Goal: Task Accomplishment & Management: Manage account settings

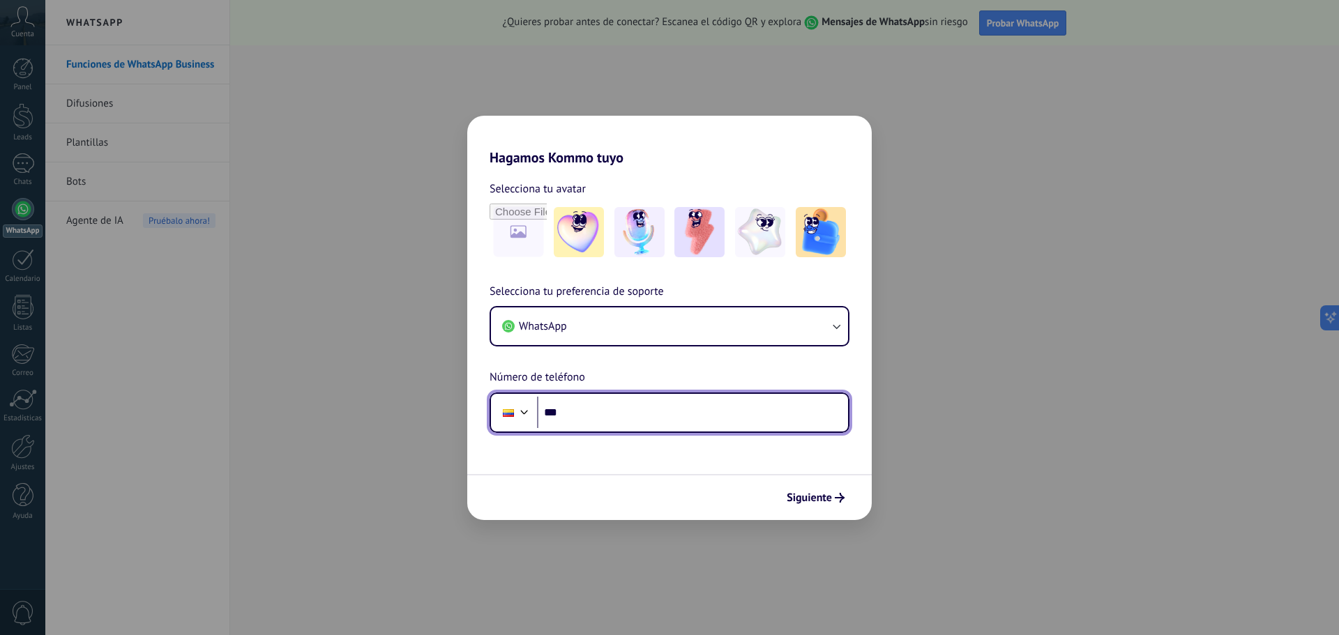
click at [595, 416] on input "***" at bounding box center [692, 413] width 311 height 32
type input "**********"
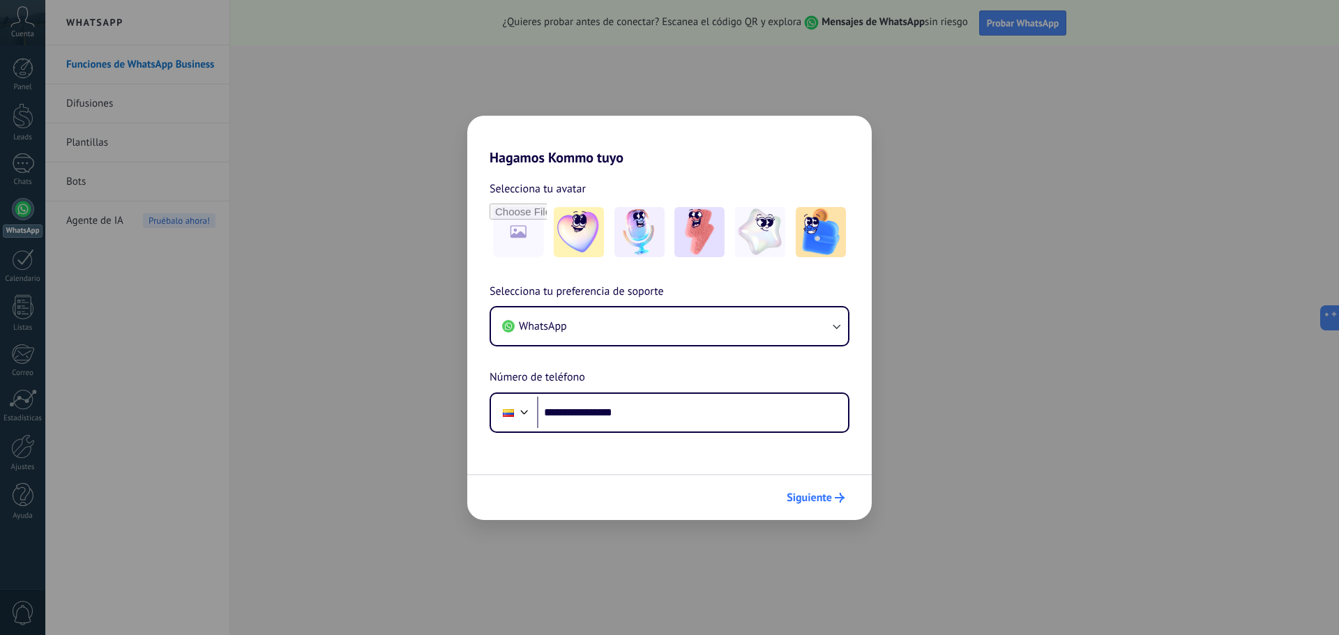
click at [822, 497] on span "Siguiente" at bounding box center [809, 498] width 45 height 10
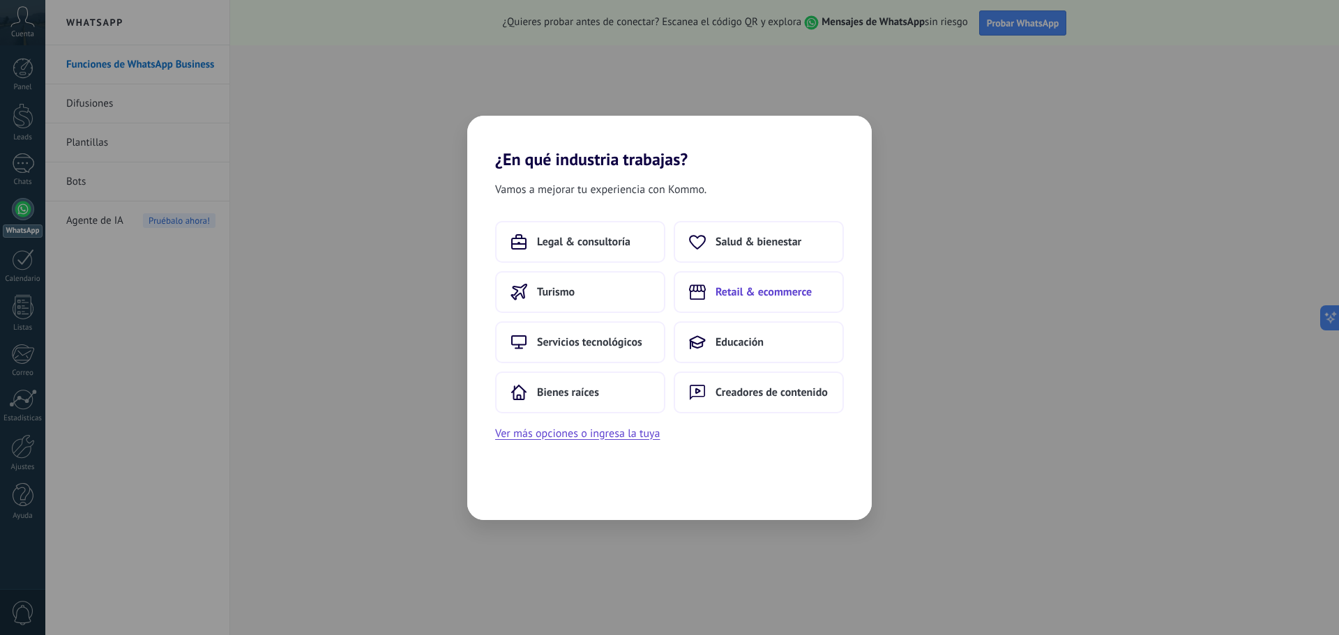
click at [757, 292] on span "Retail & ecommerce" at bounding box center [764, 292] width 96 height 14
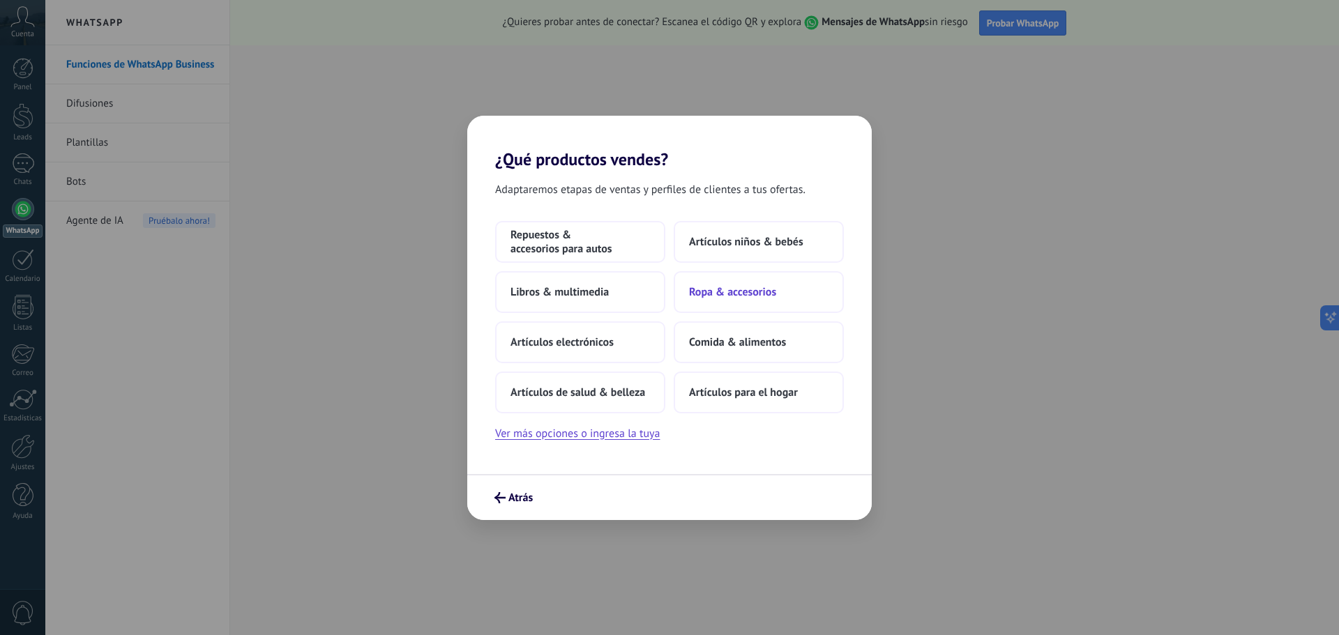
click at [738, 296] on span "Ropa & accesorios" at bounding box center [732, 292] width 87 height 14
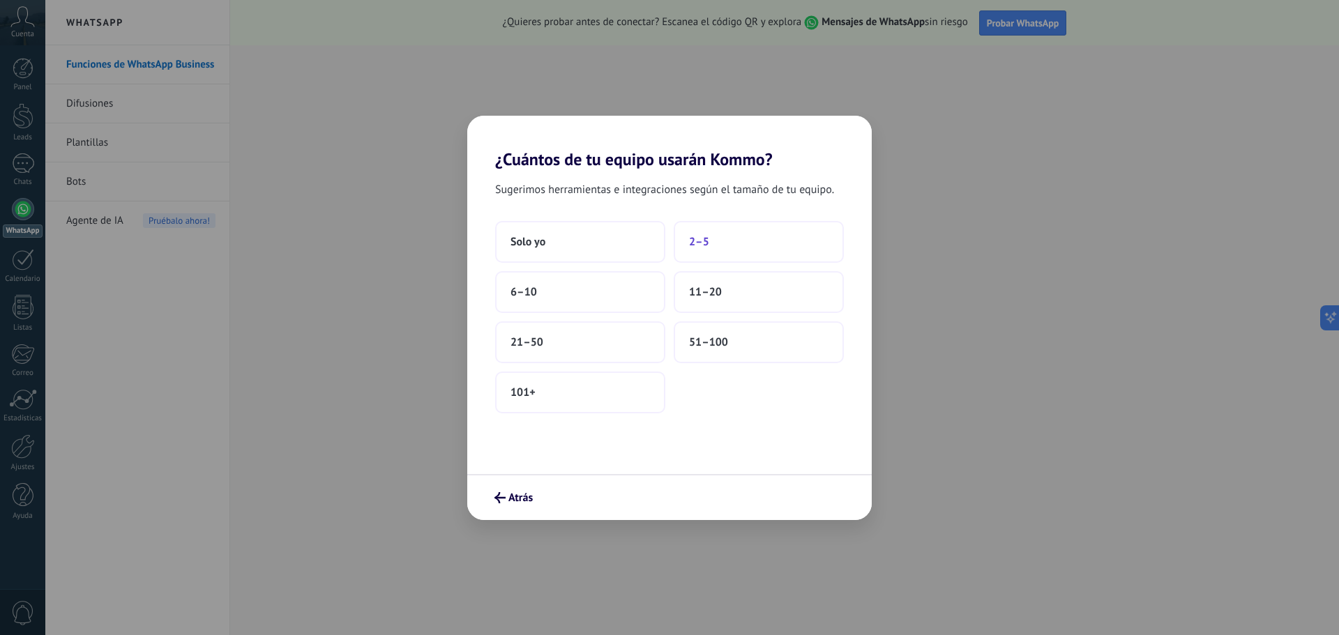
click at [764, 233] on button "2–5" at bounding box center [759, 242] width 170 height 42
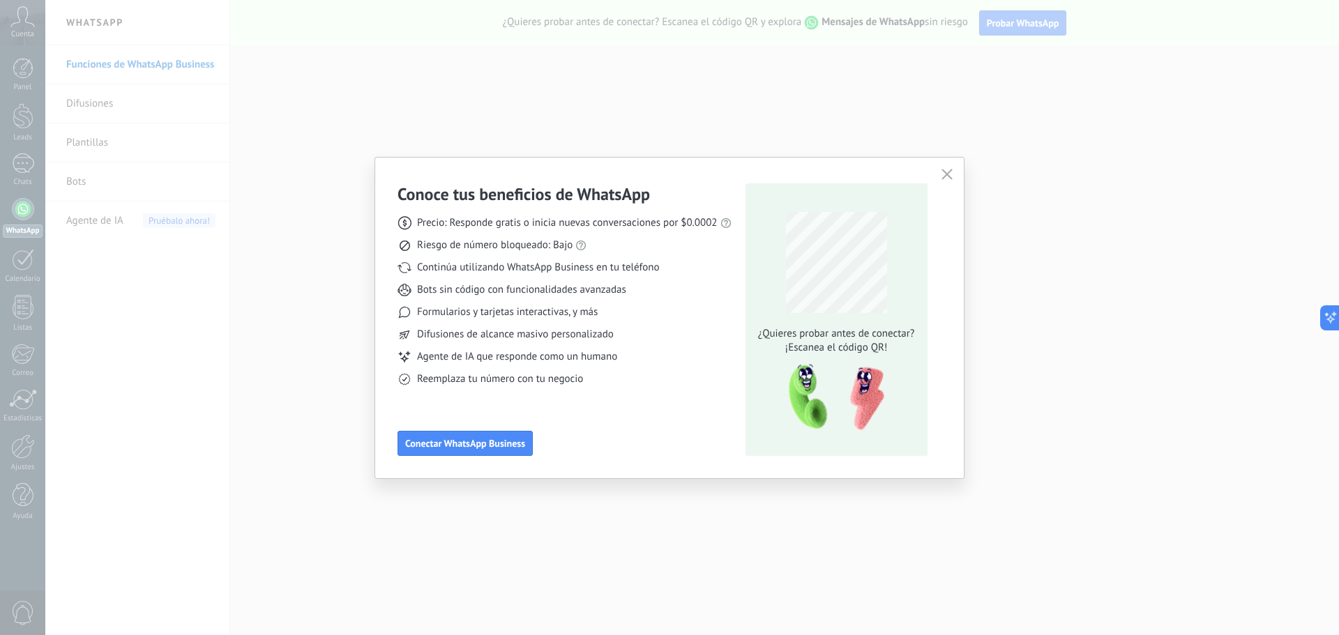
click at [944, 174] on icon "button" at bounding box center [947, 174] width 11 height 11
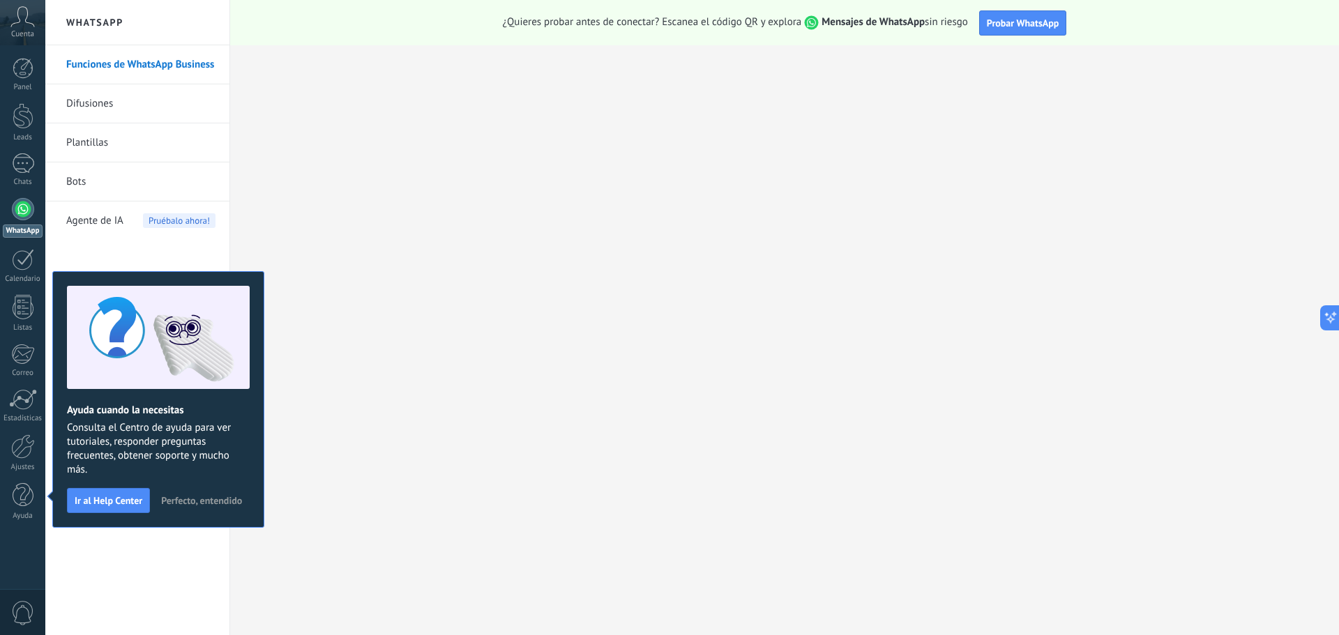
click at [145, 541] on div "Funciones de WhatsApp Business Difusiones Plantillas Bots Agente de IA Pruébalo…" at bounding box center [137, 340] width 184 height 590
click at [23, 451] on div at bounding box center [23, 447] width 24 height 24
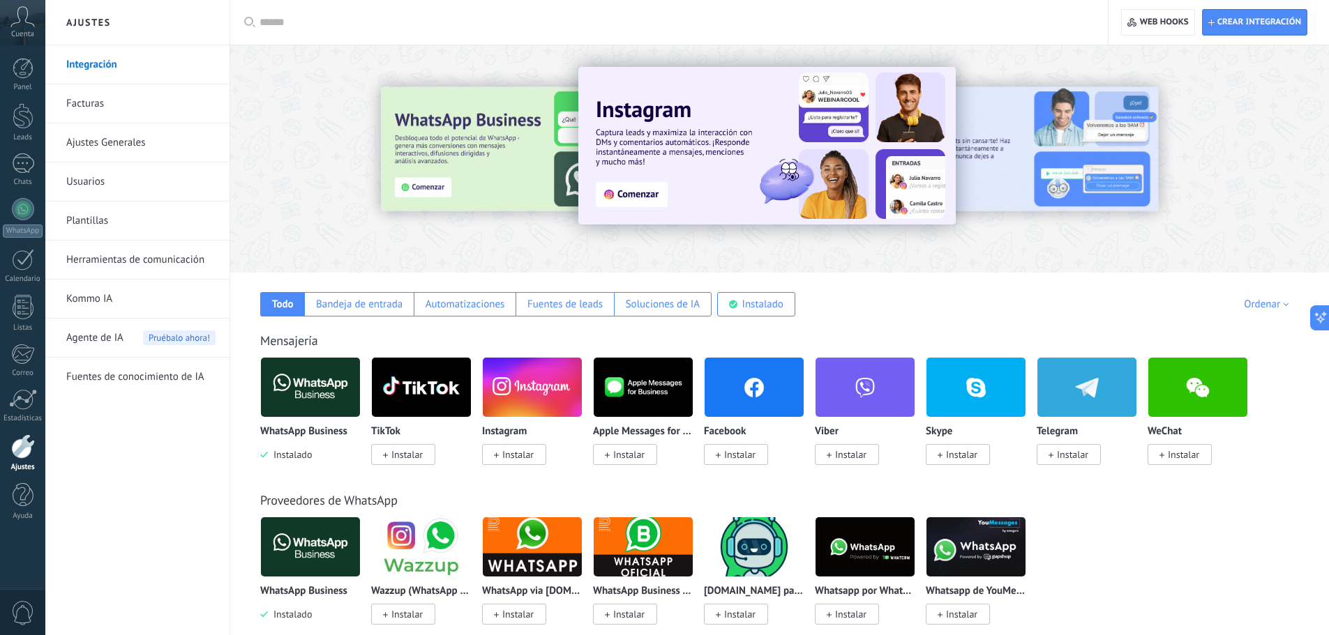
click at [309, 413] on img at bounding box center [310, 388] width 99 height 68
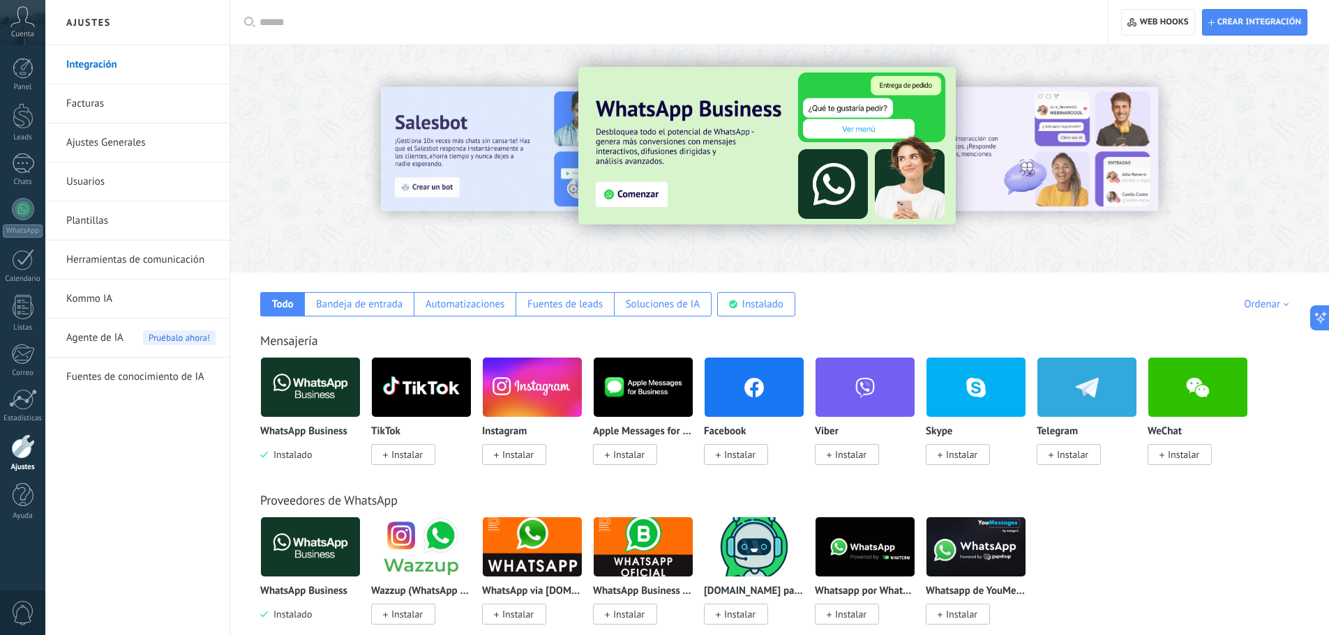
click at [292, 388] on body ".abccls-1,.abccls-2{fill-rule:evenodd}.abccls-2{fill:#fff} .abfcls-1{fill:none}…" at bounding box center [664, 317] width 1329 height 635
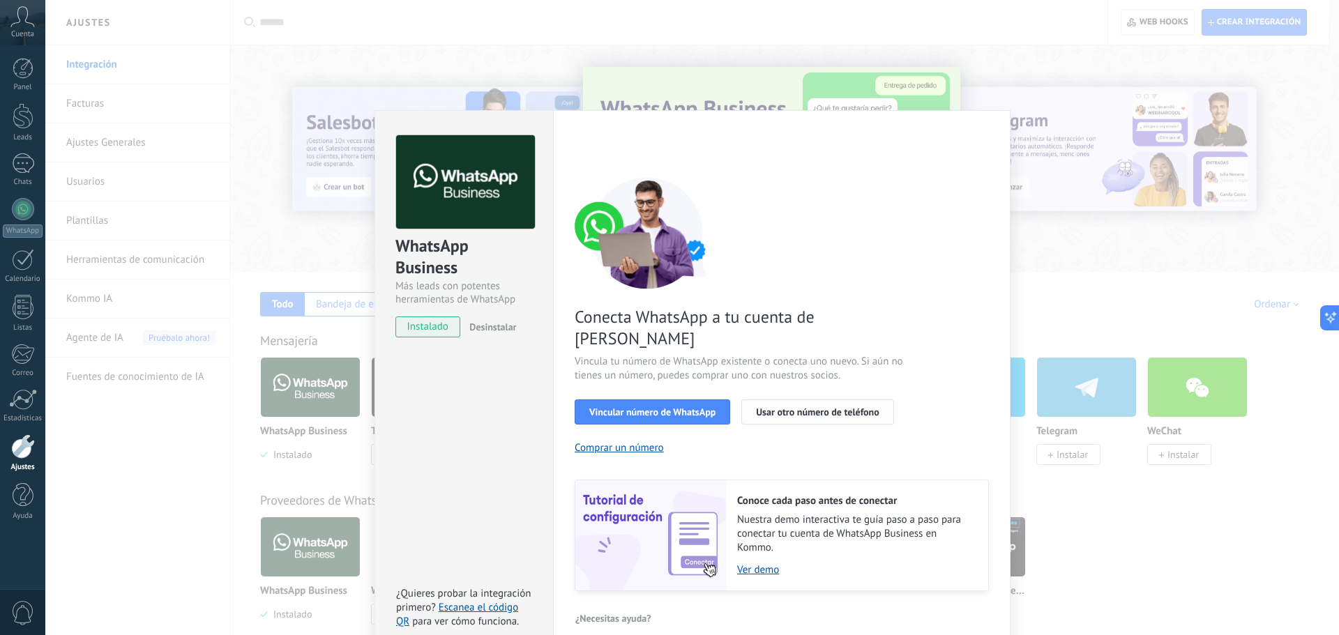
click at [810, 407] on span "Usar otro número de teléfono" at bounding box center [817, 412] width 123 height 10
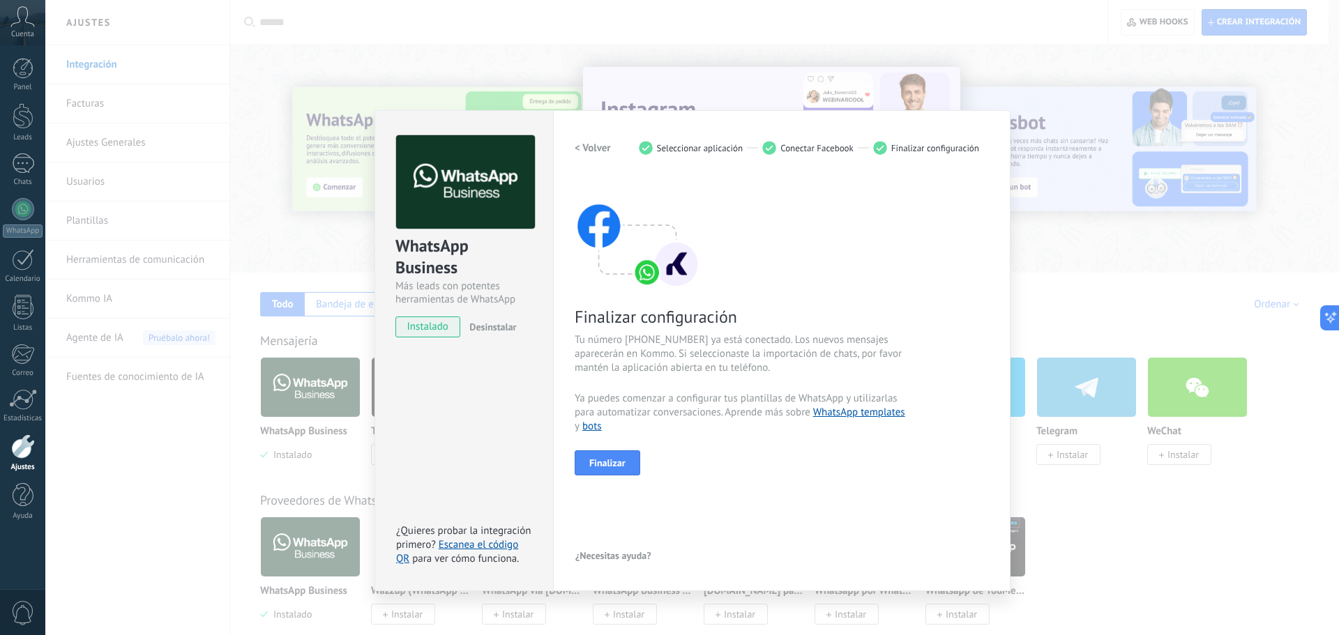
click at [746, 468] on div "Finalizar" at bounding box center [782, 463] width 414 height 25
click at [618, 468] on span "Finalizar" at bounding box center [607, 463] width 36 height 10
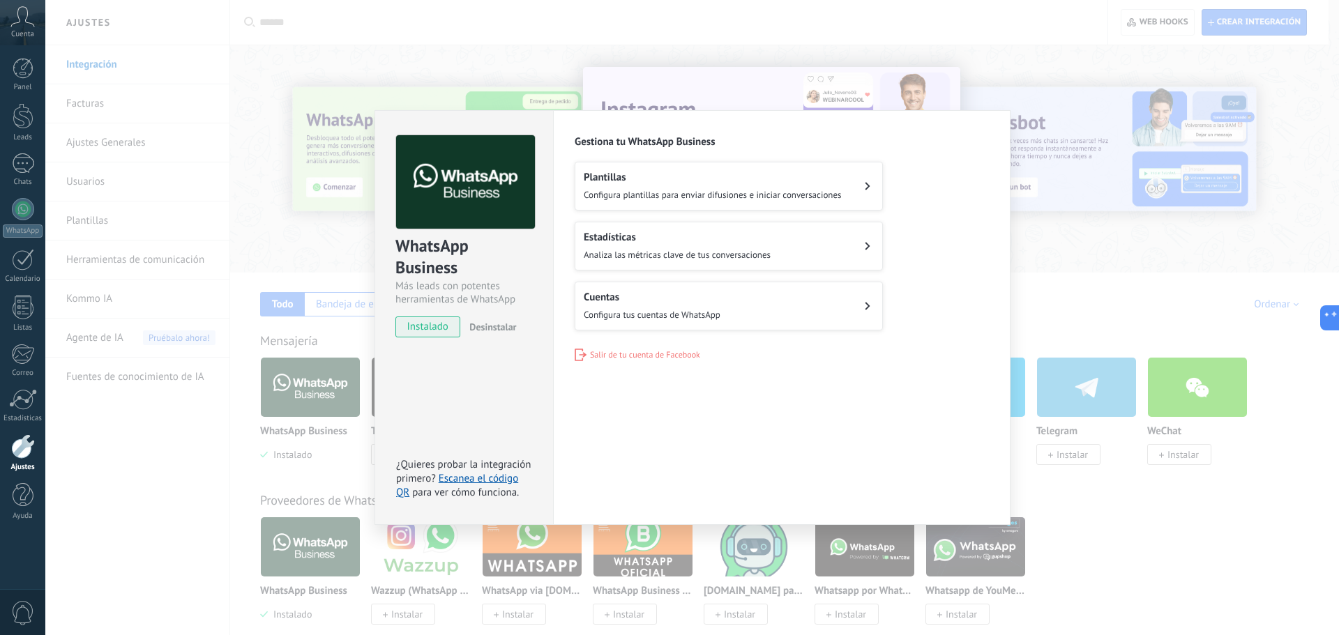
click at [1126, 522] on div "WhatsApp Business Más leads con potentes herramientas de WhatsApp instalado Des…" at bounding box center [692, 317] width 1294 height 635
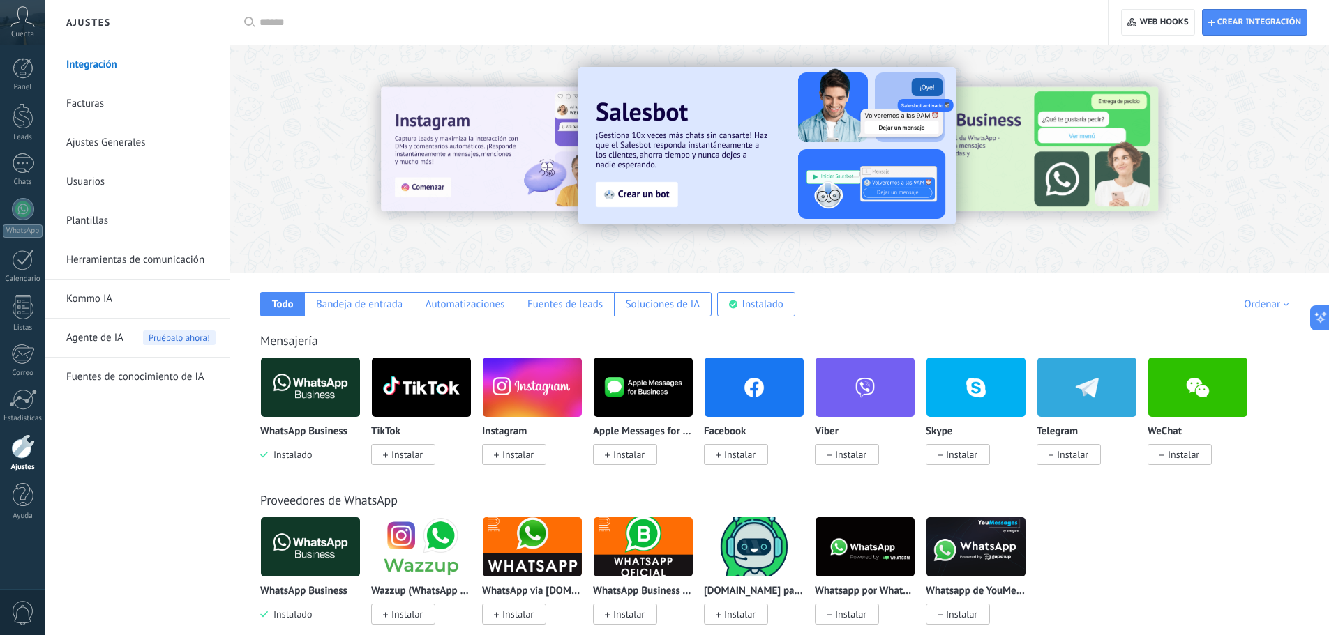
click at [321, 400] on img at bounding box center [310, 388] width 99 height 68
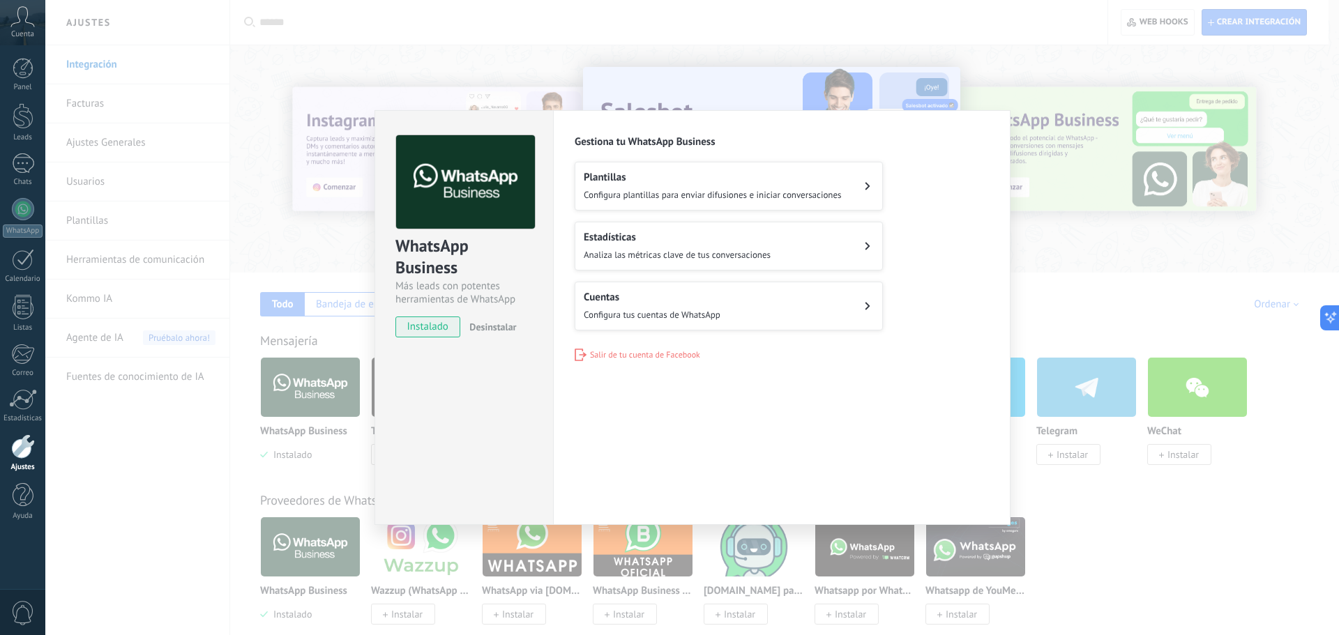
click at [654, 301] on h2 "Cuentas" at bounding box center [652, 297] width 137 height 13
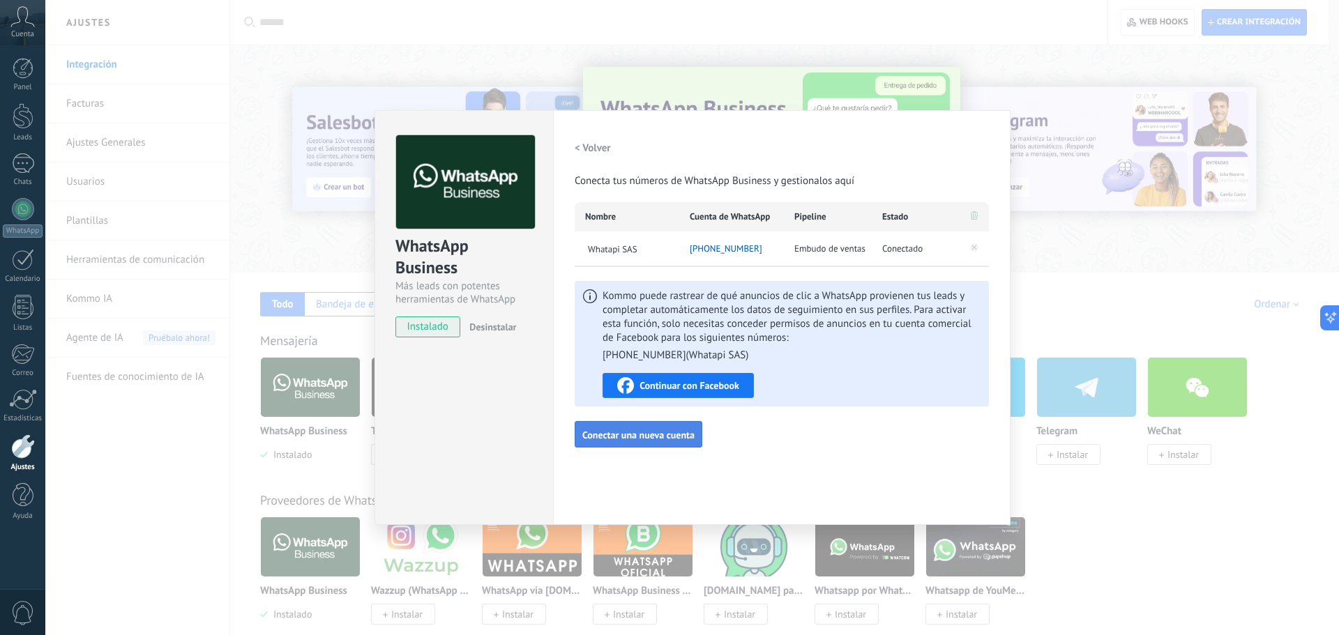
click at [652, 435] on span "Conectar una nueva cuenta" at bounding box center [638, 435] width 112 height 10
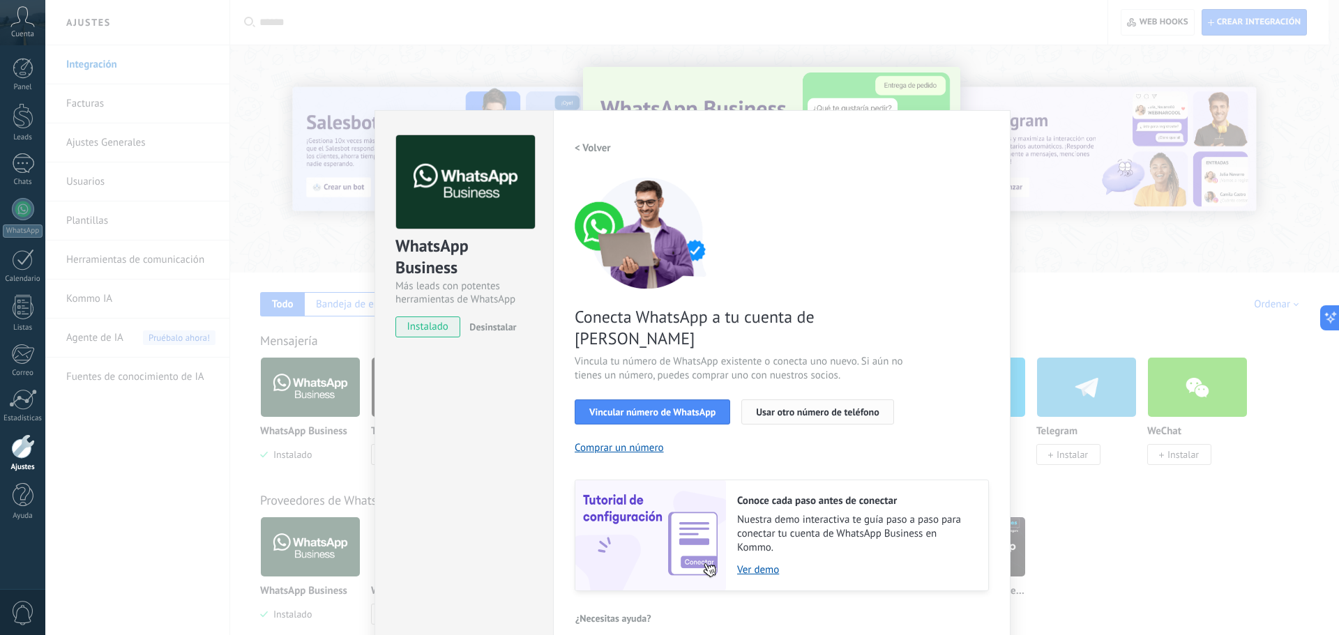
click at [796, 407] on span "Usar otro número de teléfono" at bounding box center [817, 412] width 123 height 10
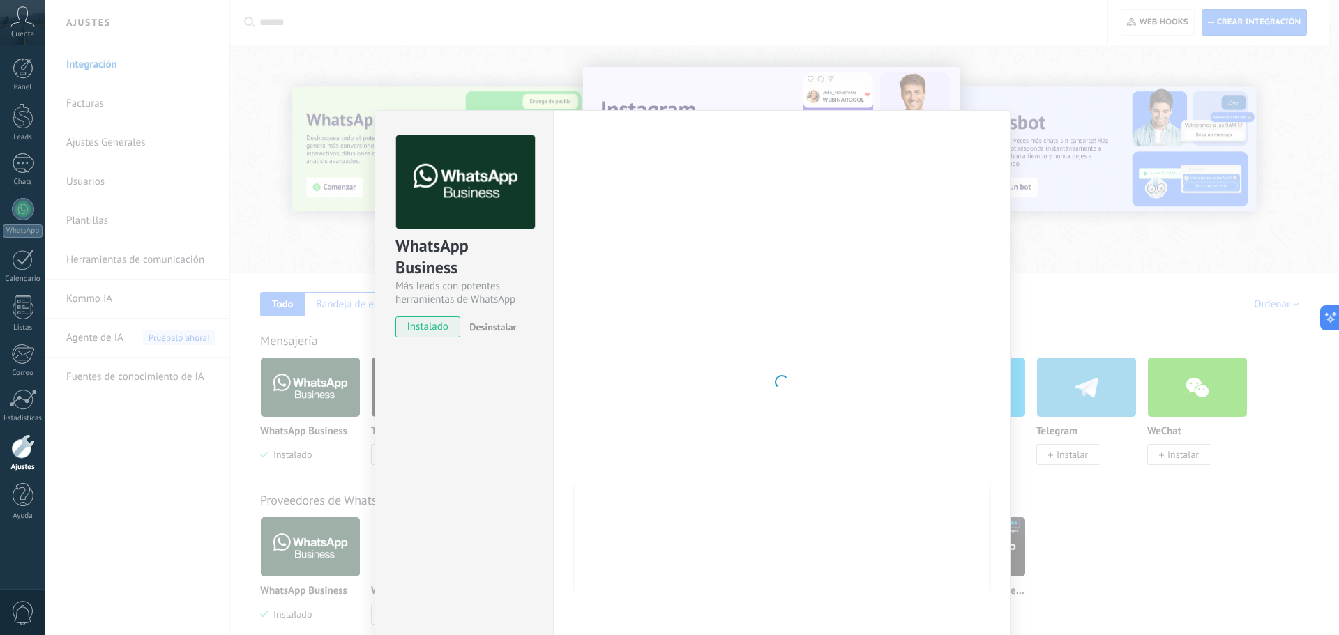
click at [631, 397] on div at bounding box center [782, 382] width 414 height 494
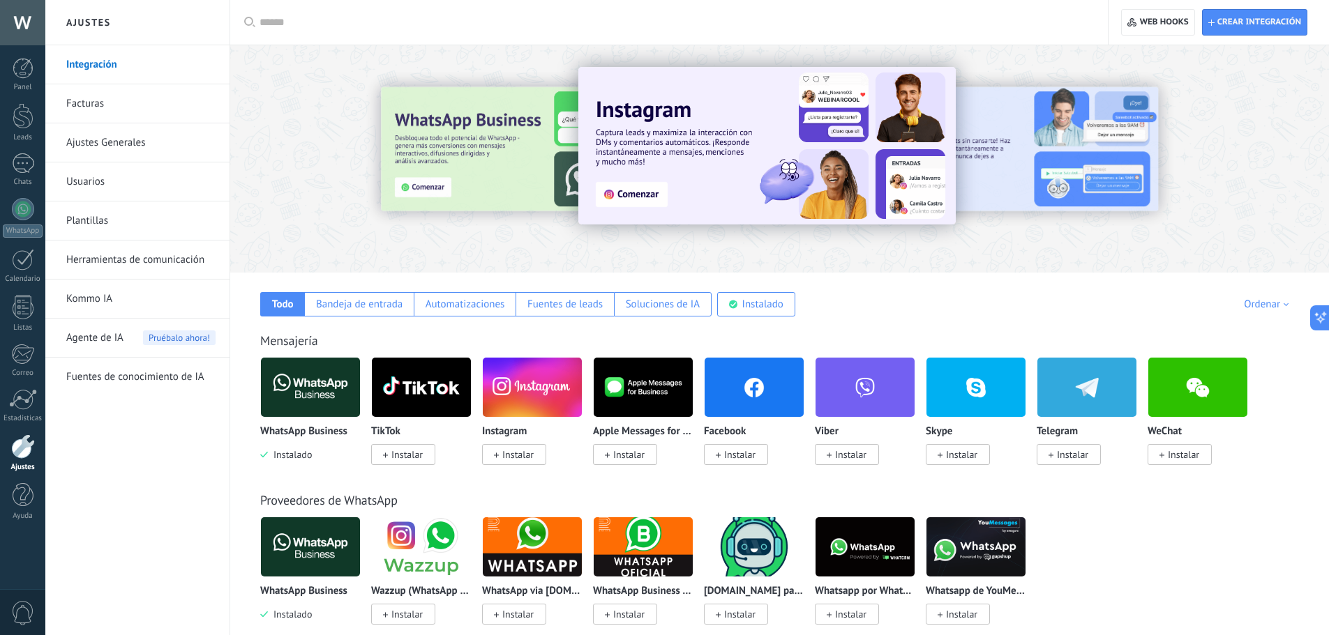
click at [298, 398] on img at bounding box center [310, 388] width 99 height 68
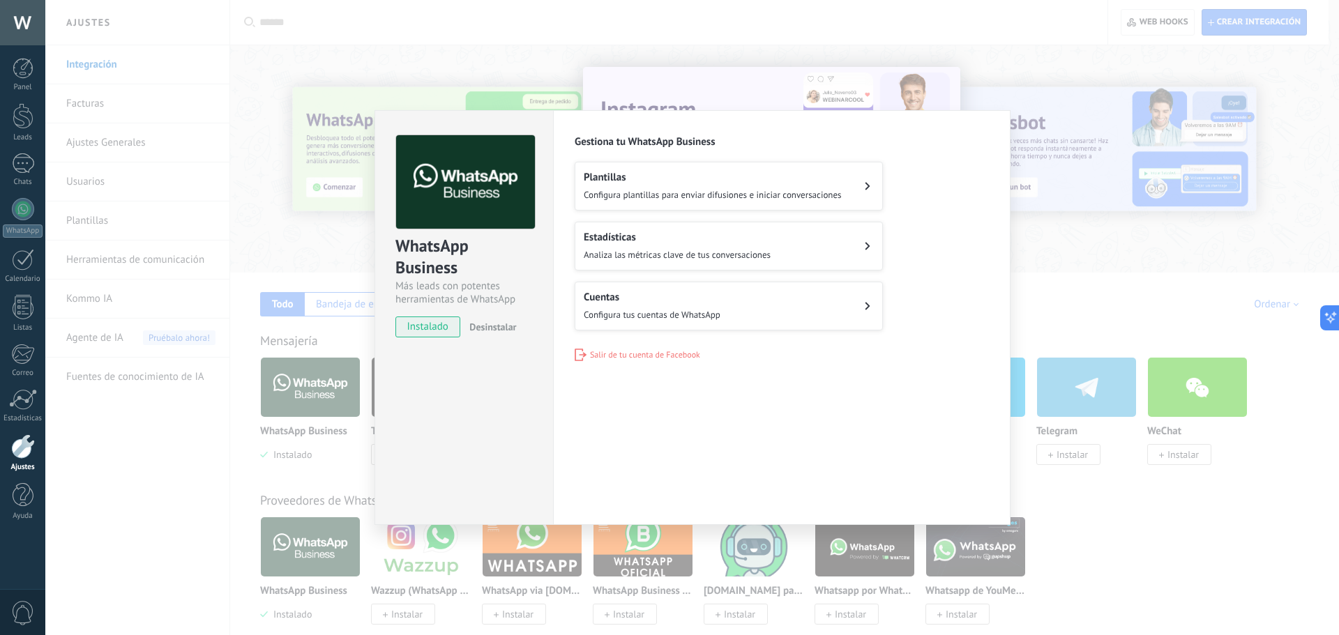
click at [665, 307] on div "Cuentas Configura tus cuentas de WhatsApp" at bounding box center [652, 306] width 137 height 31
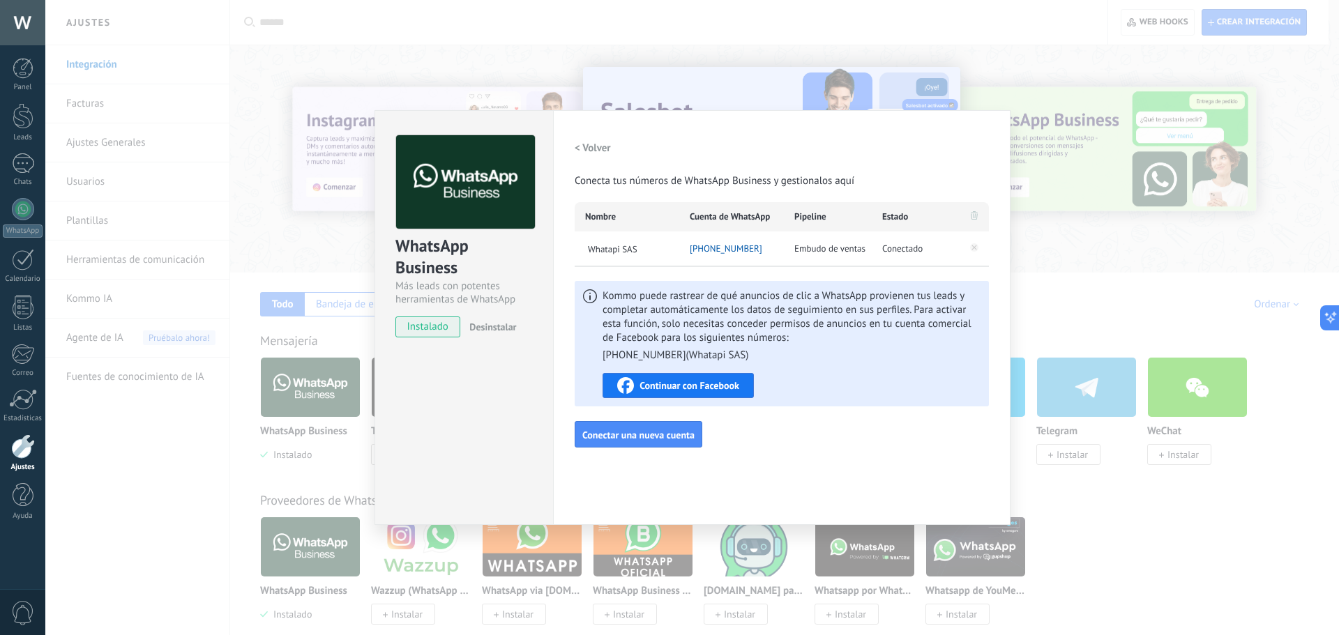
click at [727, 250] on span "[PHONE_NUMBER]" at bounding box center [726, 249] width 73 height 14
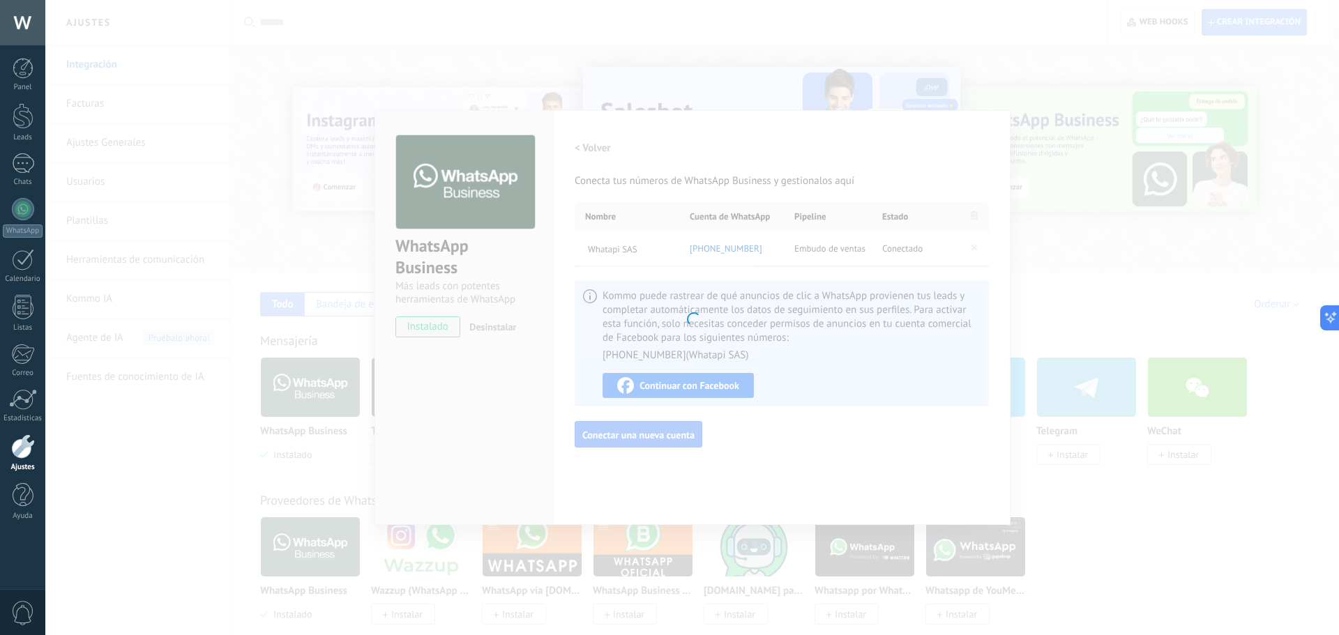
type input "**********"
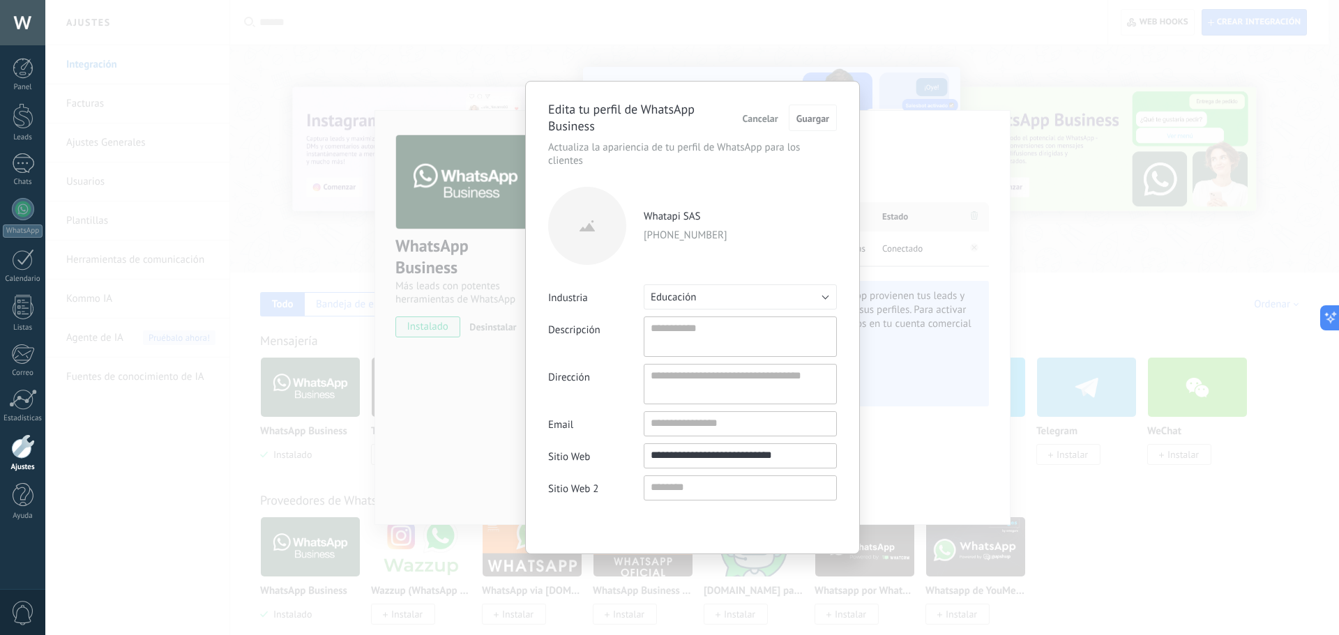
scroll to position [13, 0]
click at [754, 114] on span "Cancelar" at bounding box center [761, 119] width 36 height 10
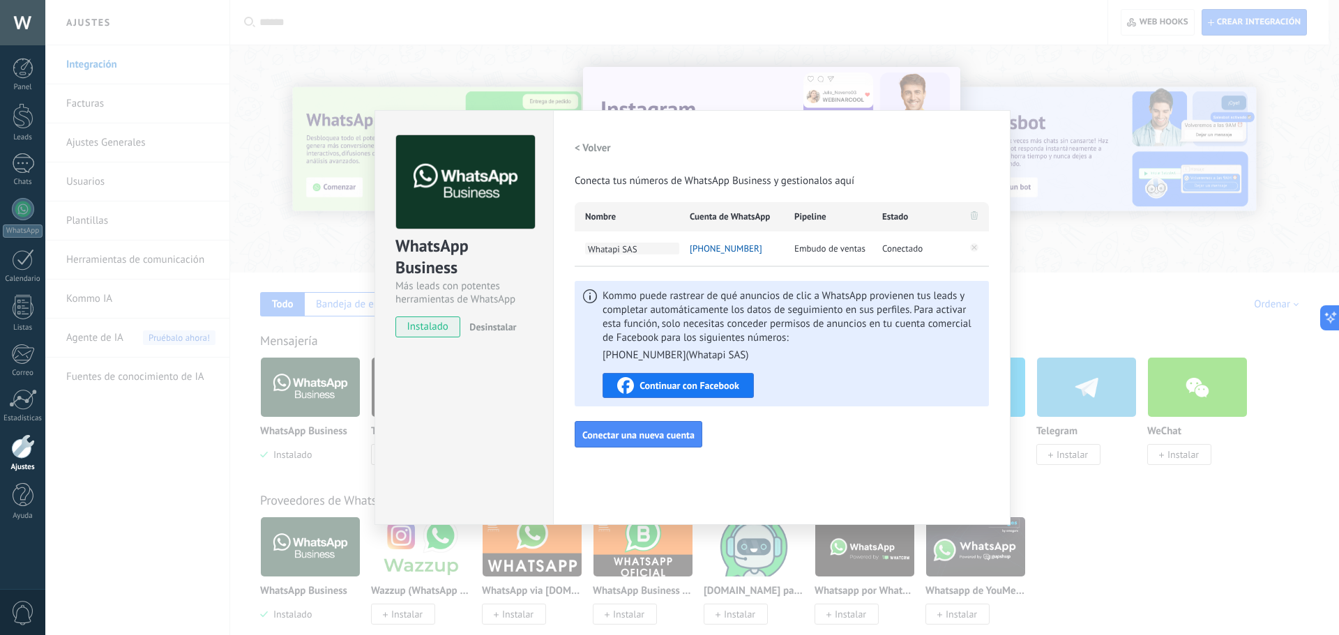
click at [607, 251] on span "Whatapi SAS" at bounding box center [632, 249] width 94 height 12
click at [731, 247] on span "[PHONE_NUMBER]" at bounding box center [726, 249] width 73 height 14
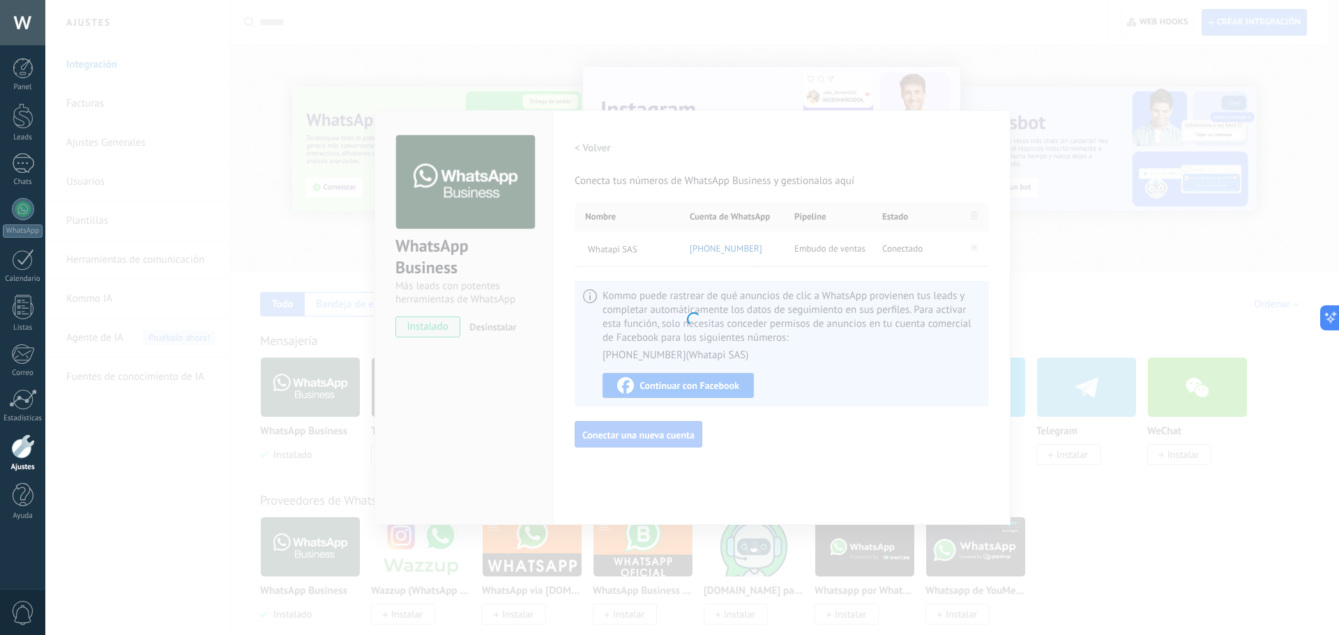
type textarea "**********"
type input "**********"
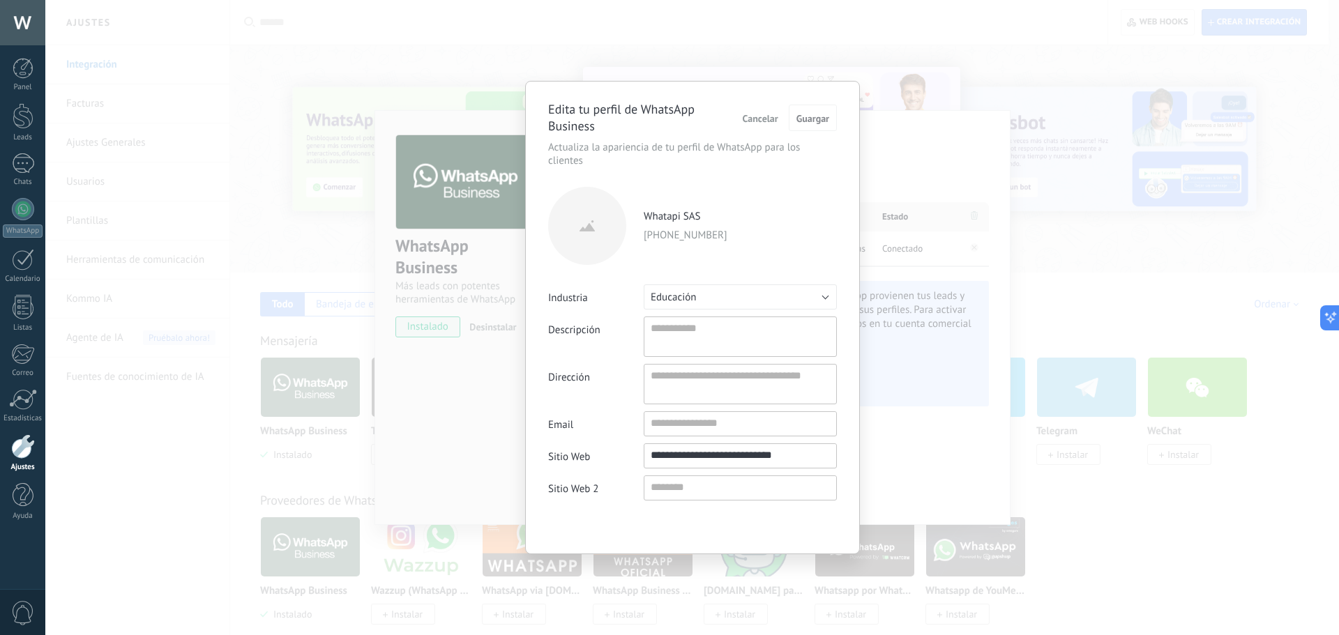
click at [762, 116] on span "Cancelar" at bounding box center [761, 119] width 36 height 10
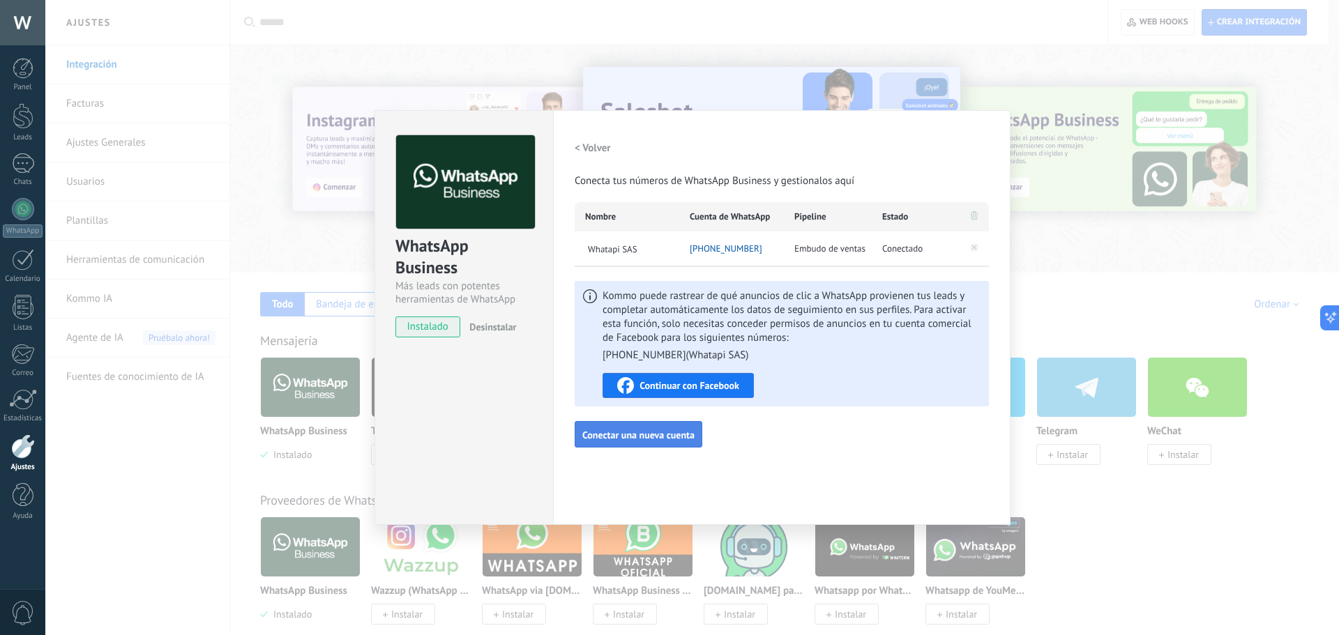
click at [627, 430] on span "Conectar una nueva cuenta" at bounding box center [638, 435] width 112 height 10
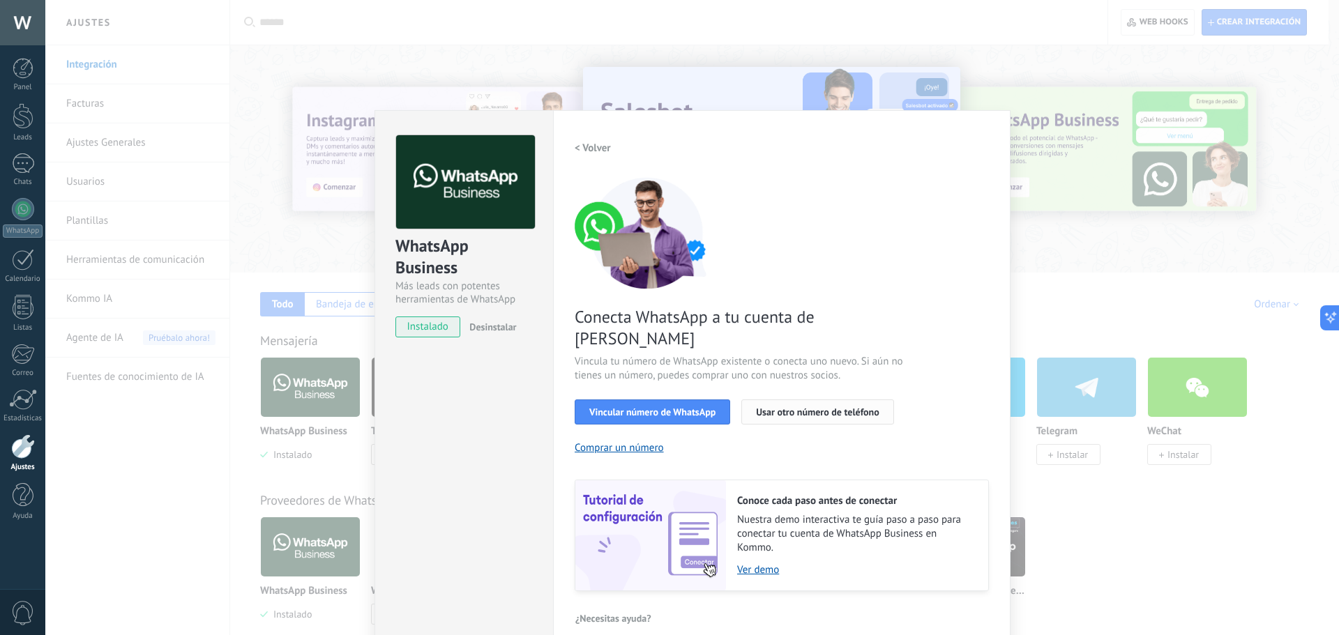
click at [804, 407] on span "Usar otro número de teléfono" at bounding box center [817, 412] width 123 height 10
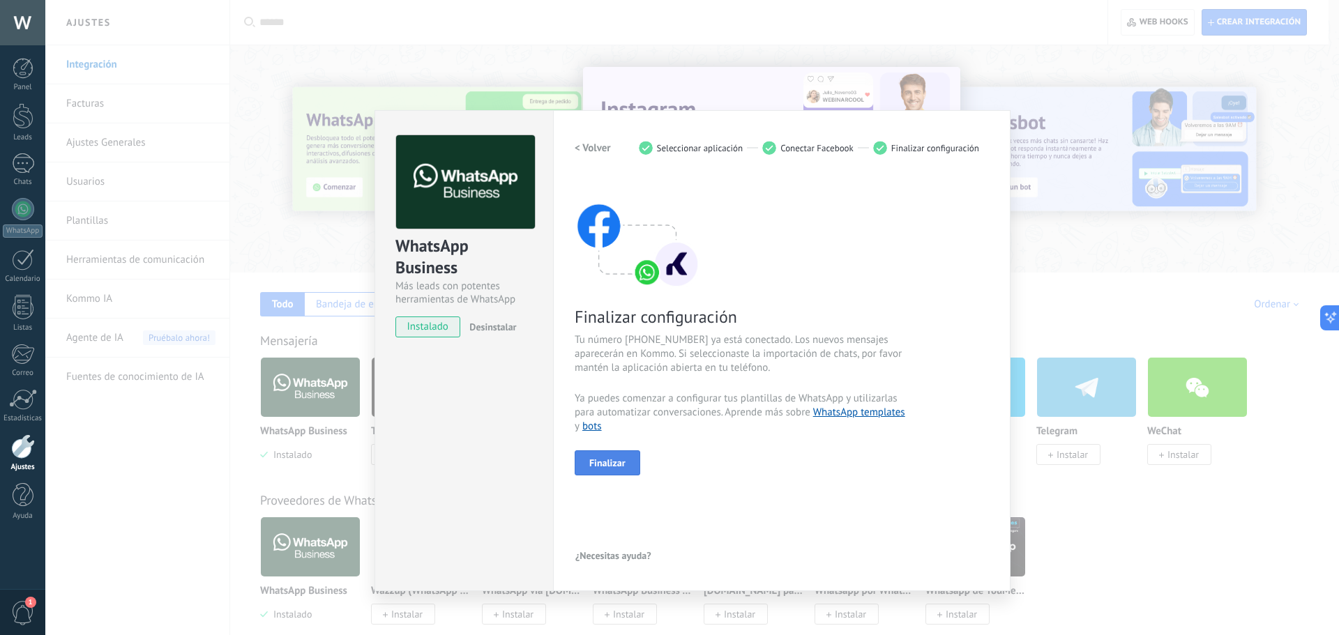
click at [607, 466] on span "Finalizar" at bounding box center [607, 463] width 36 height 10
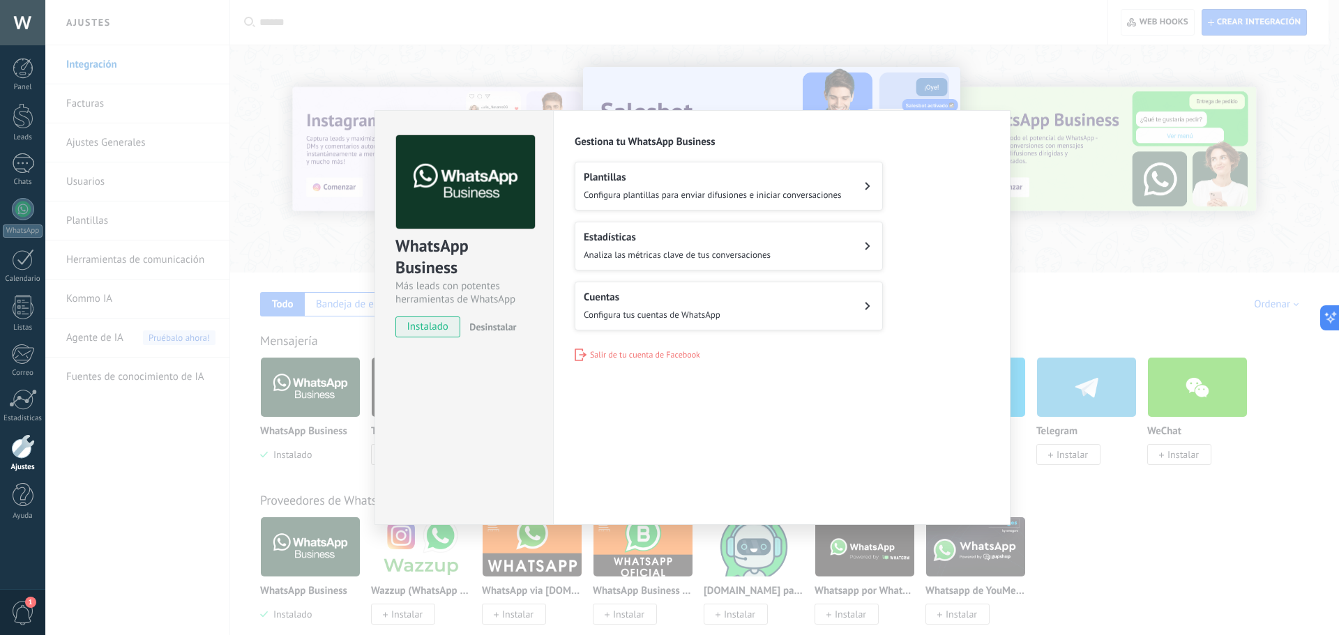
click at [1093, 532] on div "WhatsApp Business Más leads con potentes herramientas de WhatsApp instalado Des…" at bounding box center [692, 317] width 1294 height 635
